Goal: Transaction & Acquisition: Purchase product/service

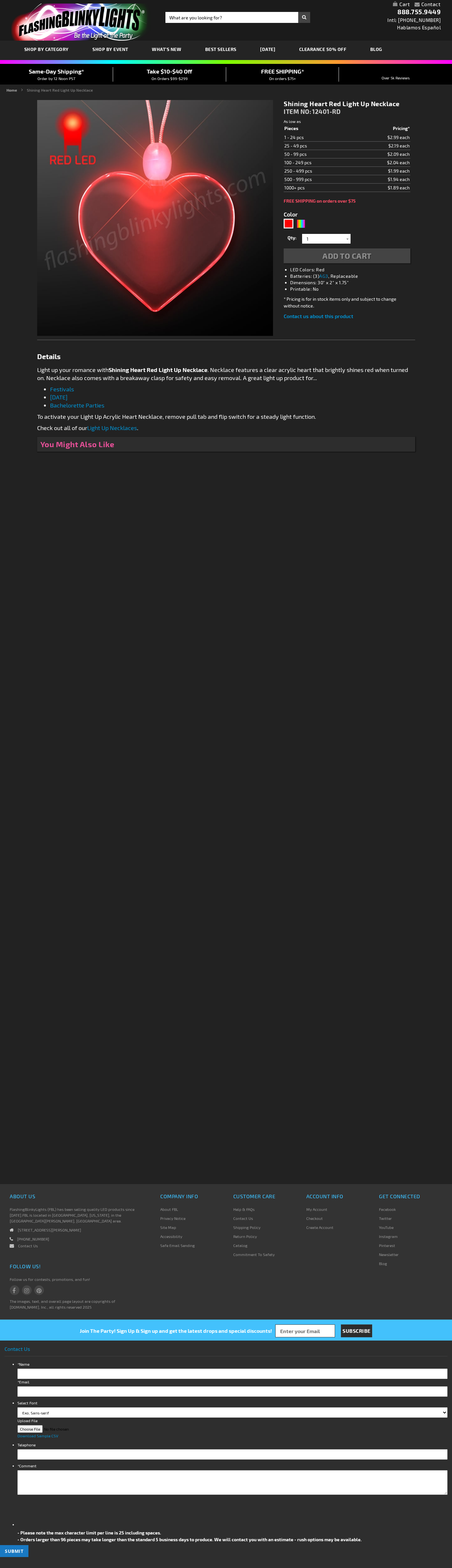
type input "5641"
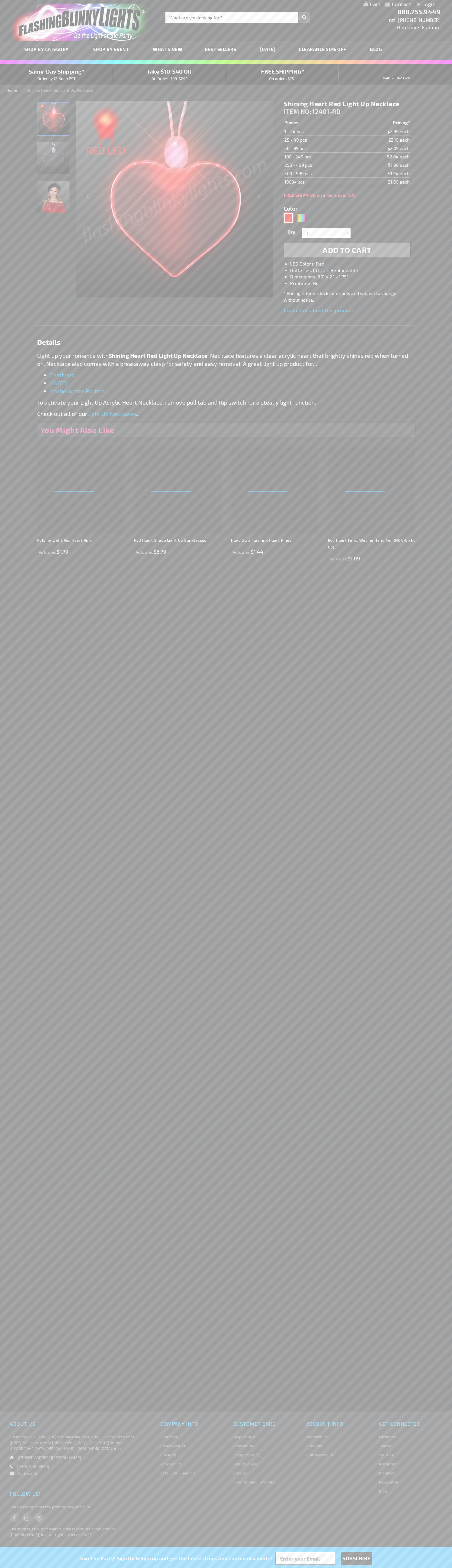
click at [288, 218] on div "Red" at bounding box center [288, 218] width 10 height 10
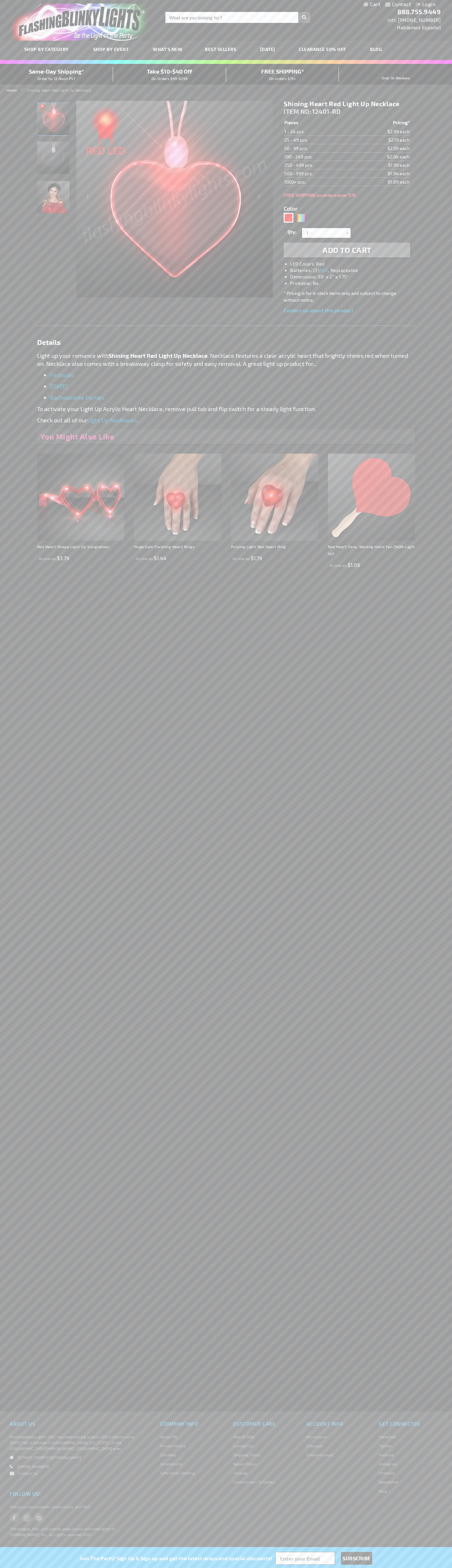
click at [347, 250] on span "Add to Cart" at bounding box center [347, 250] width 49 height 9
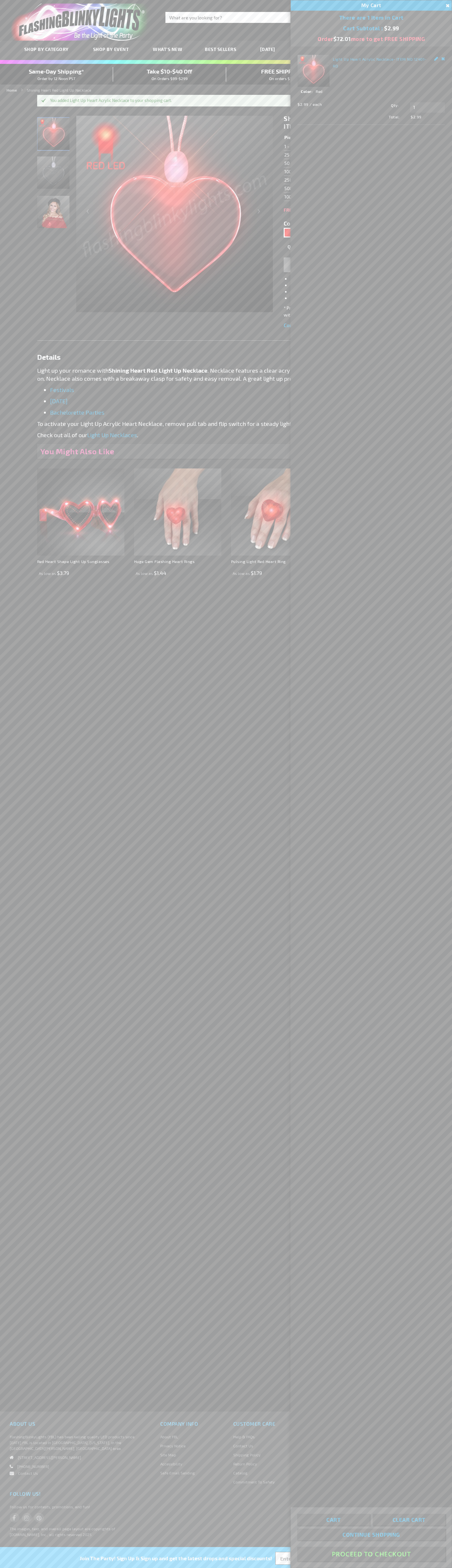
click at [371, 1554] on button "Proceed To Checkout" at bounding box center [371, 1554] width 148 height 15
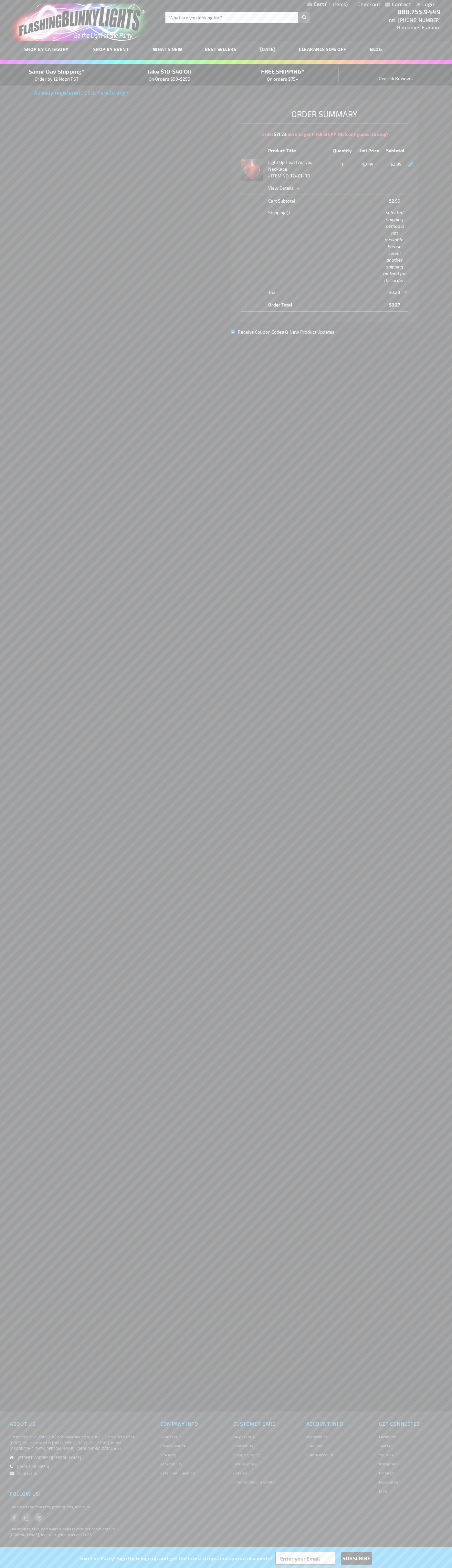
click at [57, 75] on div "Same-Day Shipping* Order by 12 Noon PST" at bounding box center [57, 74] width 113 height 15
click at [369, 4] on link "Checkout" at bounding box center [369, 4] width 23 height 6
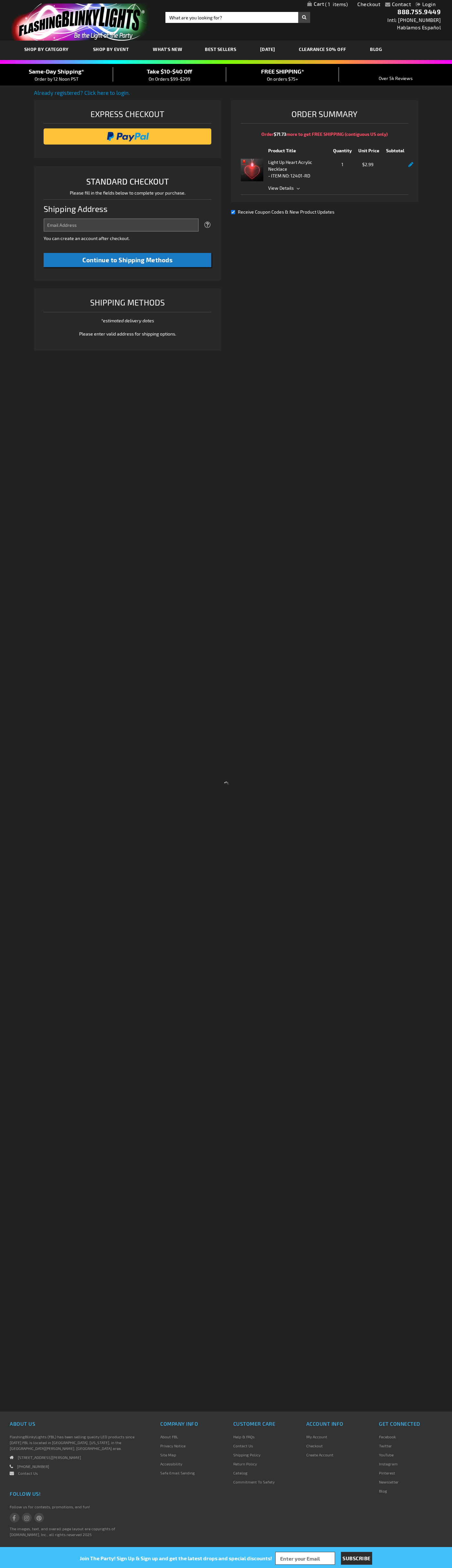
select select "US"
